Goal: Find specific page/section: Find specific page/section

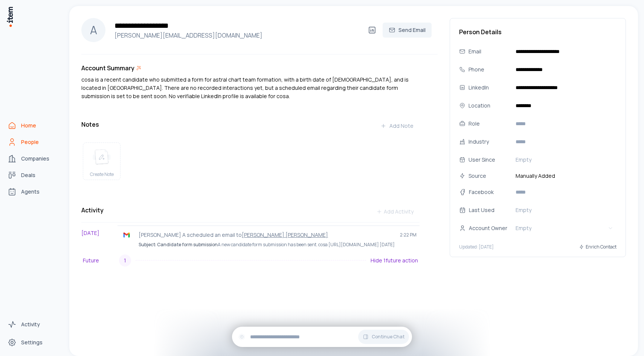
click at [12, 126] on icon "Home" at bounding box center [12, 125] width 9 height 9
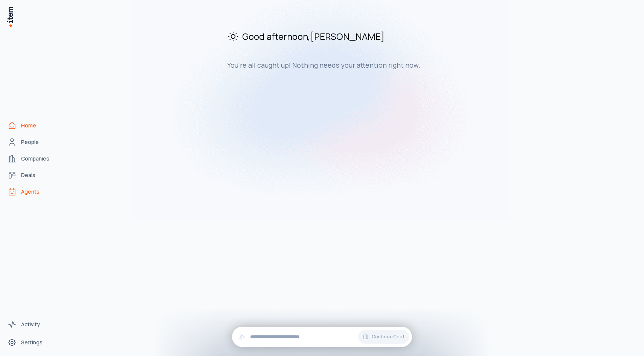
click at [32, 196] on link "Agents" at bounding box center [33, 191] width 57 height 15
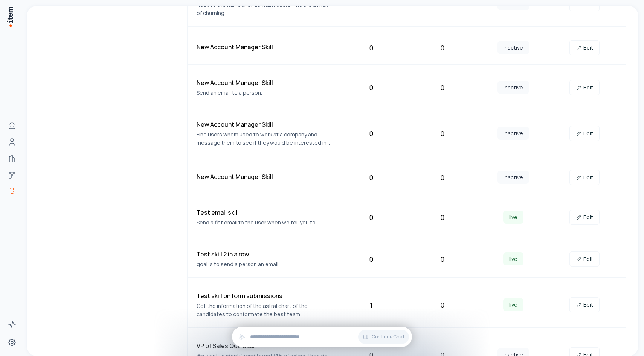
scroll to position [274, 0]
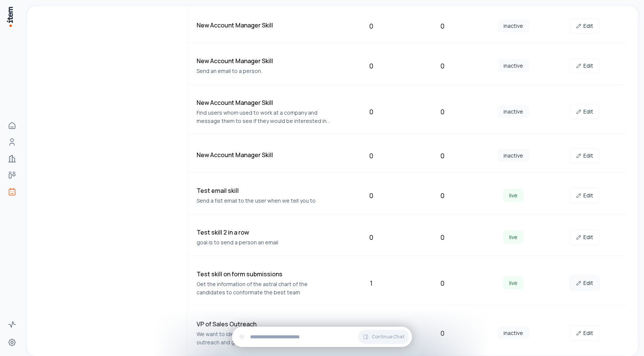
click at [587, 280] on link "Edit" at bounding box center [584, 283] width 30 height 15
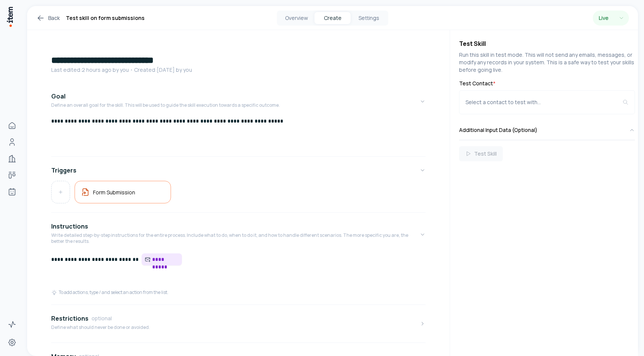
click at [145, 260] on icon at bounding box center [148, 260] width 6 height 6
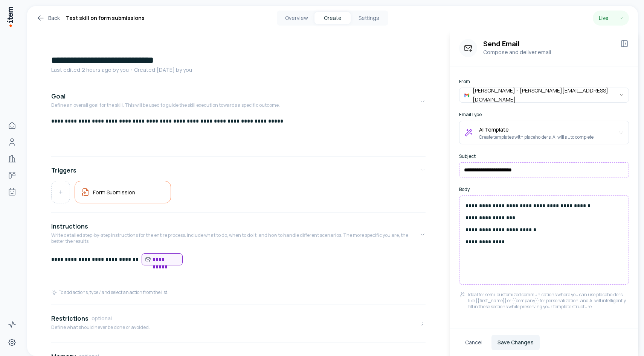
click at [134, 261] on p "**********" at bounding box center [238, 260] width 374 height 13
click at [289, 12] on button "Overview" at bounding box center [296, 18] width 36 height 12
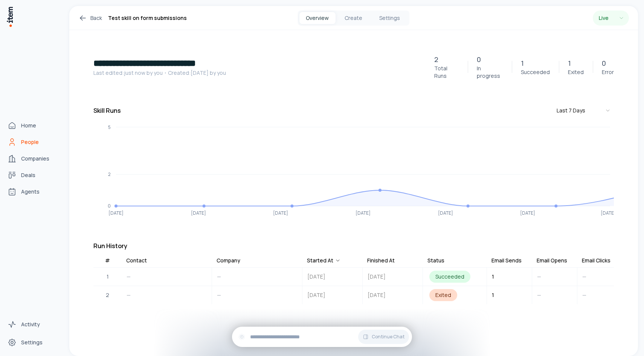
click at [15, 142] on icon "People" at bounding box center [12, 142] width 9 height 9
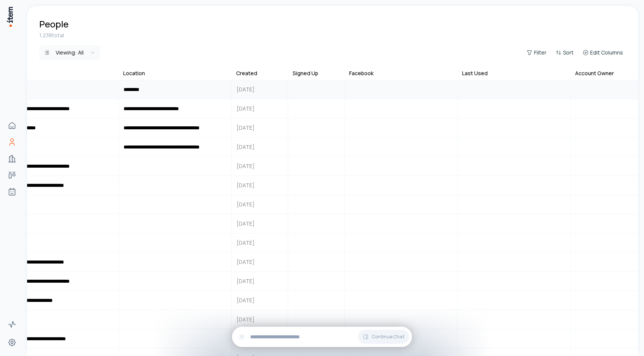
scroll to position [0, 621]
